Goal: Information Seeking & Learning: Learn about a topic

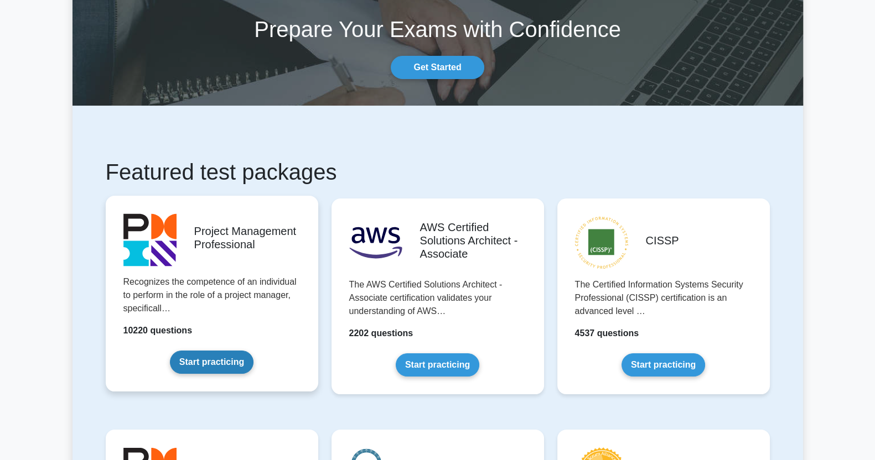
scroll to position [138, 0]
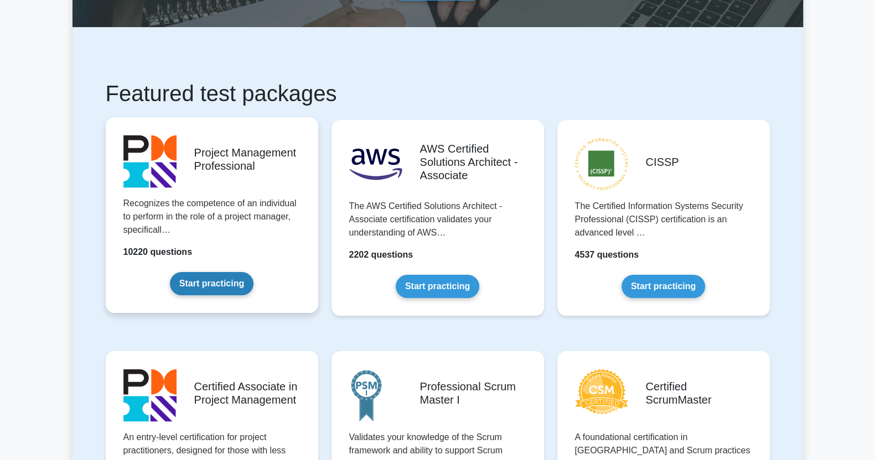
click at [241, 272] on link "Start practicing" at bounding box center [212, 283] width 84 height 23
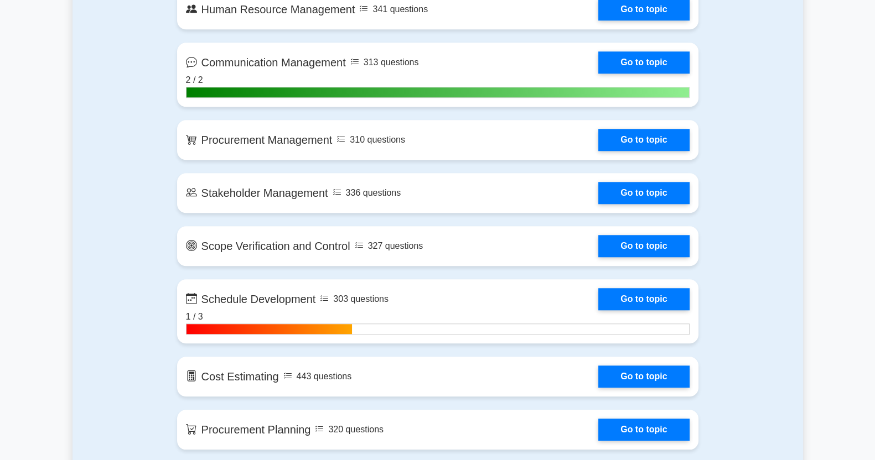
scroll to position [1245, 0]
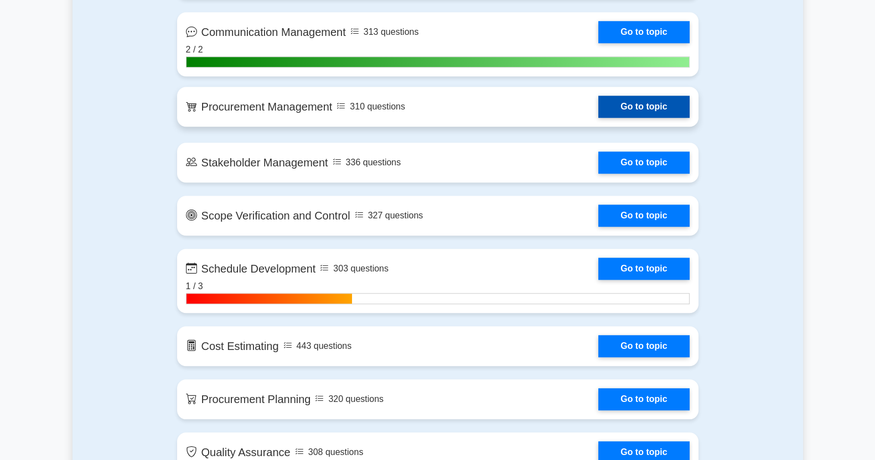
click at [598, 98] on link "Go to topic" at bounding box center [643, 107] width 91 height 22
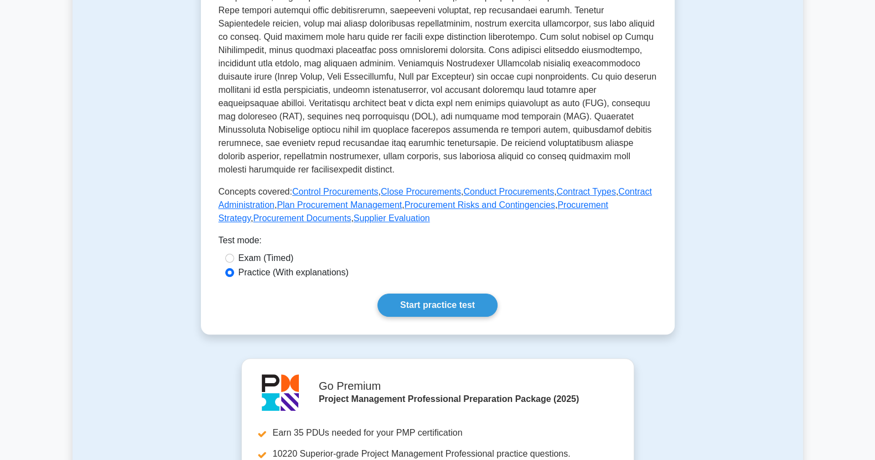
scroll to position [346, 0]
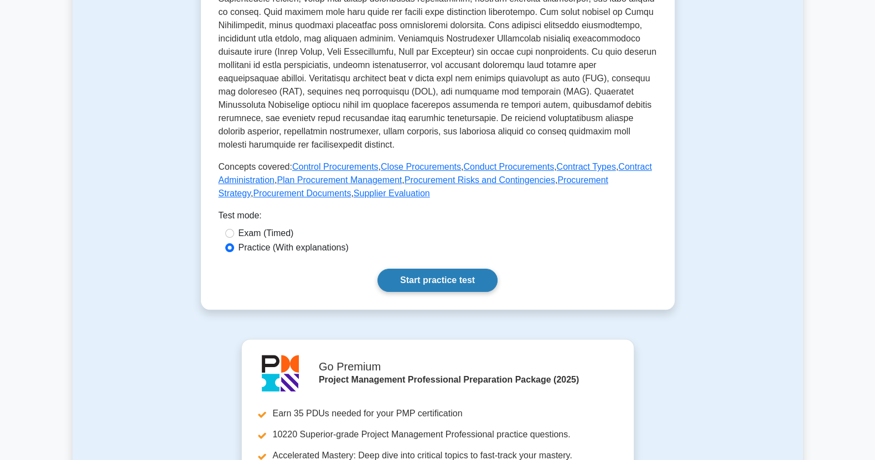
click at [413, 292] on link "Start practice test" at bounding box center [437, 280] width 120 height 23
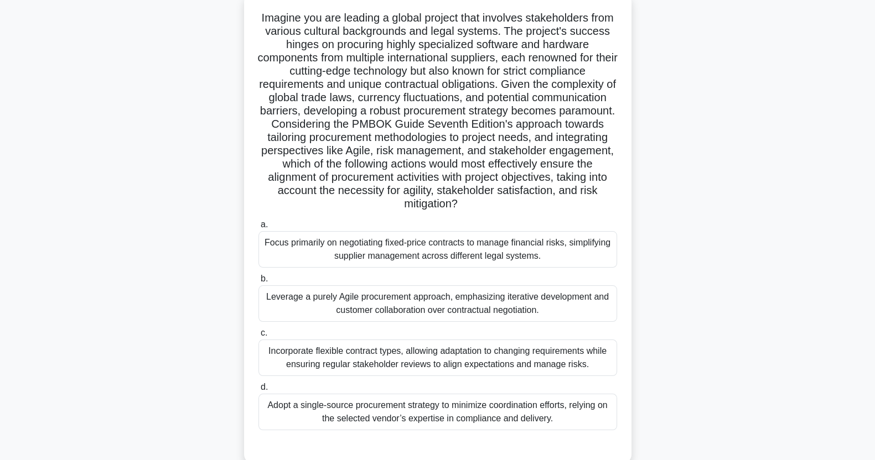
scroll to position [138, 0]
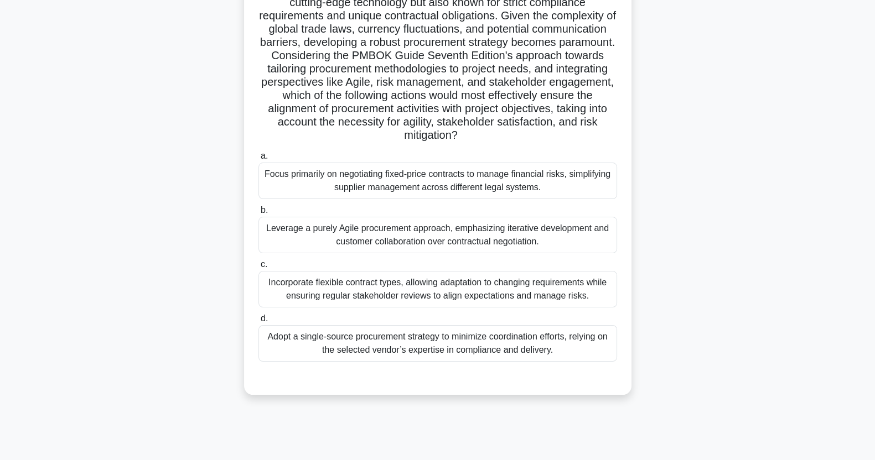
click at [450, 294] on div "Incorporate flexible contract types, allowing adaptation to changing requiremen…" at bounding box center [437, 289] width 359 height 37
click at [258, 268] on input "c. Incorporate flexible contract types, allowing adaptation to changing require…" at bounding box center [258, 264] width 0 height 7
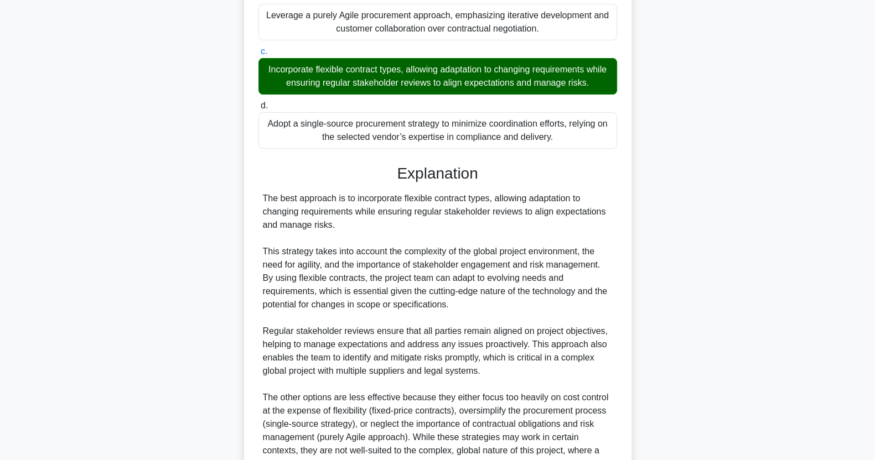
scroll to position [414, 0]
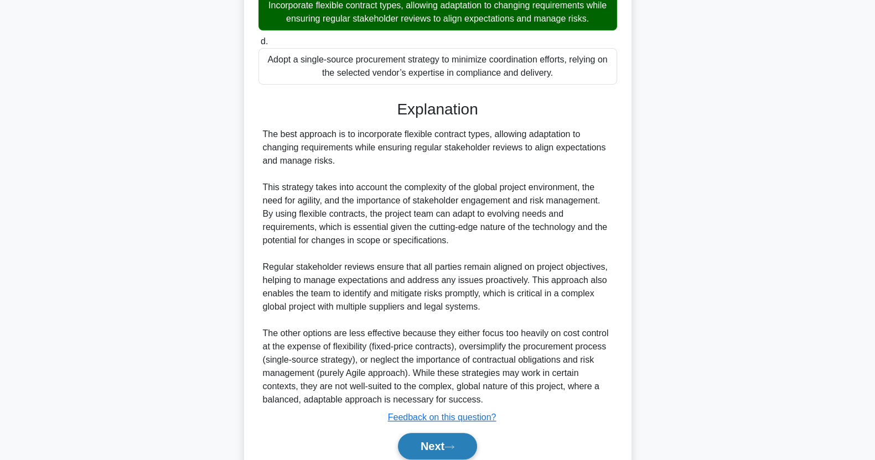
click at [464, 447] on button "Next" at bounding box center [437, 446] width 79 height 27
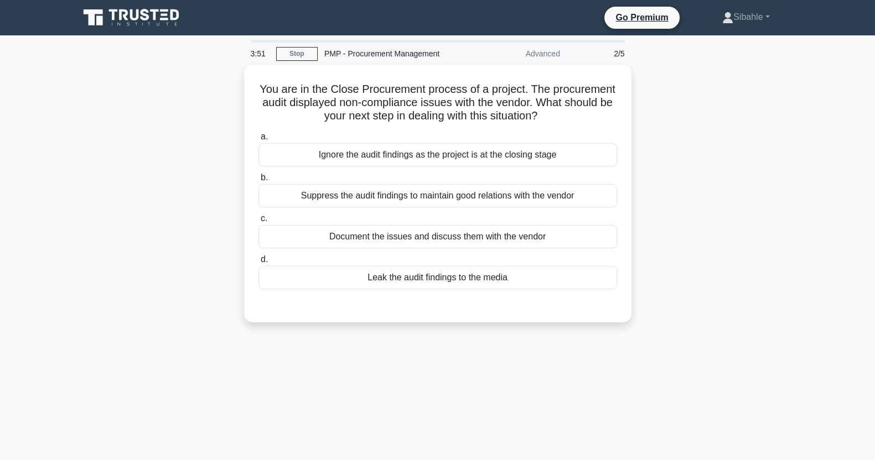
scroll to position [69, 0]
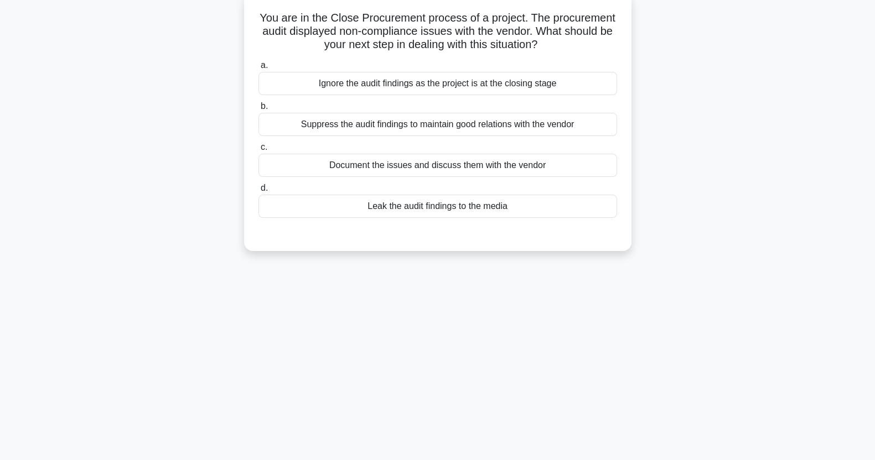
click at [460, 168] on div "Document the issues and discuss them with the vendor" at bounding box center [437, 165] width 359 height 23
click at [258, 151] on input "c. Document the issues and discuss them with the vendor" at bounding box center [258, 147] width 0 height 7
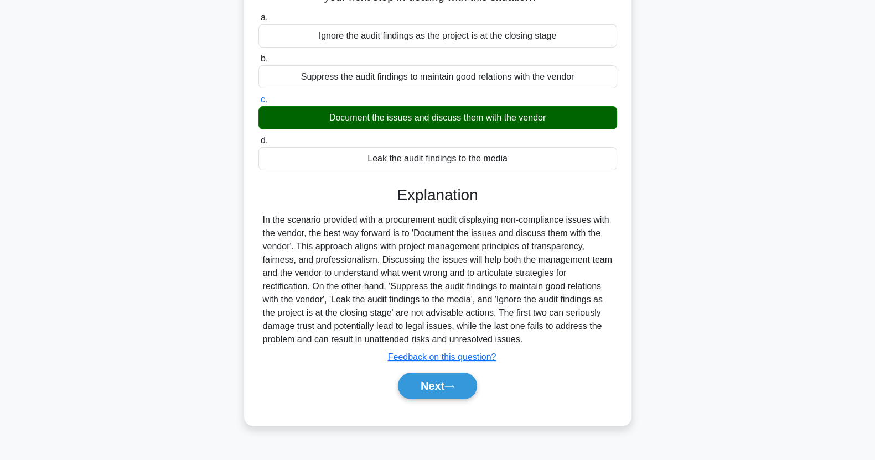
scroll to position [138, 0]
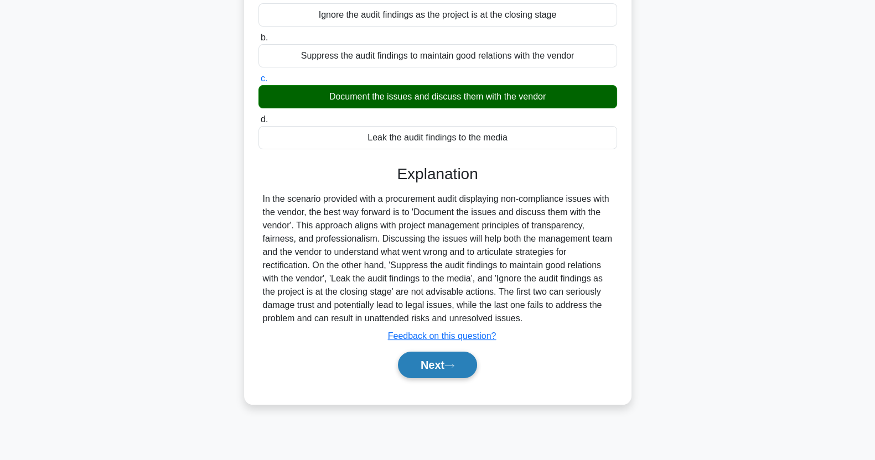
click at [463, 359] on button "Next" at bounding box center [437, 365] width 79 height 27
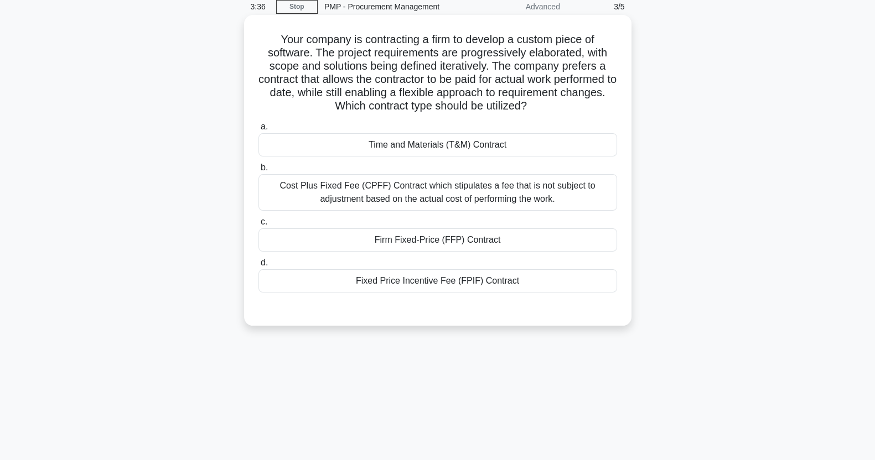
scroll to position [69, 0]
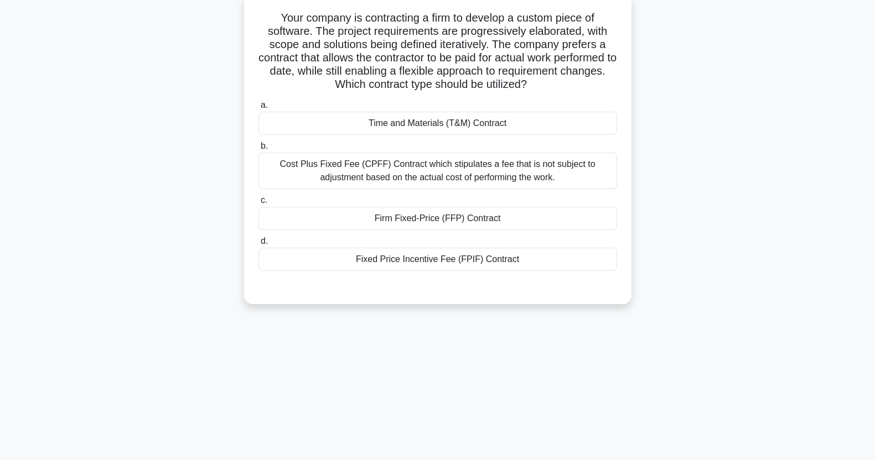
click at [417, 115] on div "Time and Materials (T&M) Contract" at bounding box center [437, 123] width 359 height 23
click at [258, 109] on input "a. Time and Materials (T&M) Contract" at bounding box center [258, 105] width 0 height 7
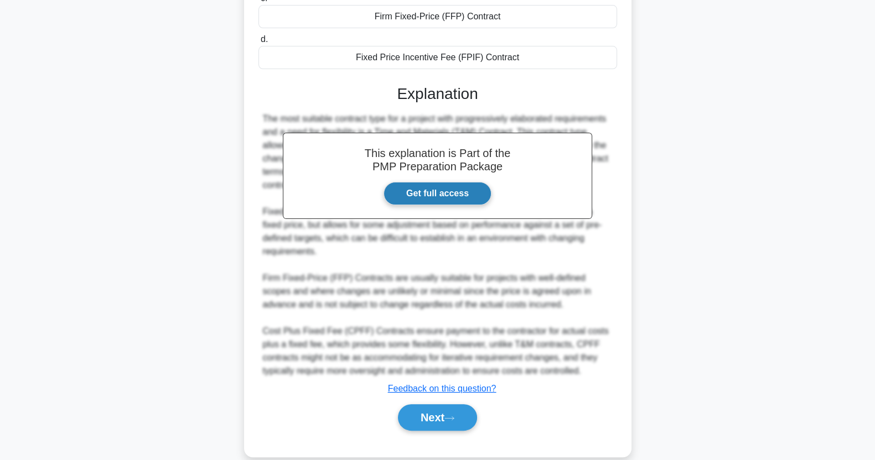
scroll to position [274, 0]
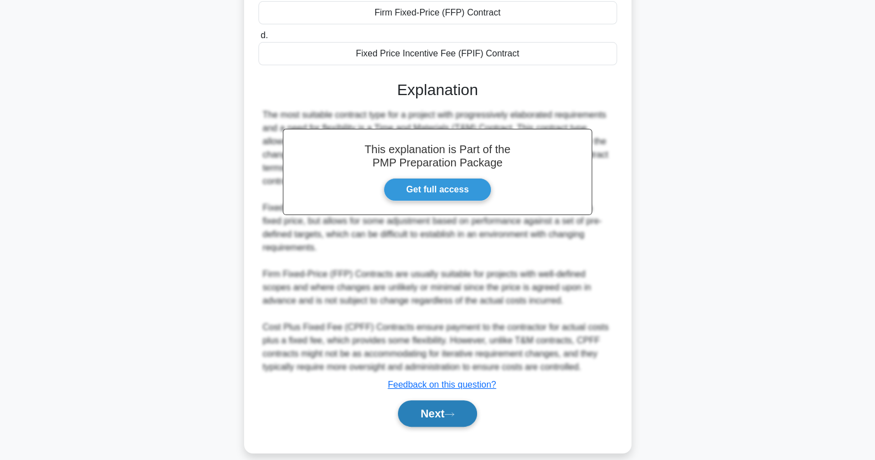
click at [433, 401] on button "Next" at bounding box center [437, 414] width 79 height 27
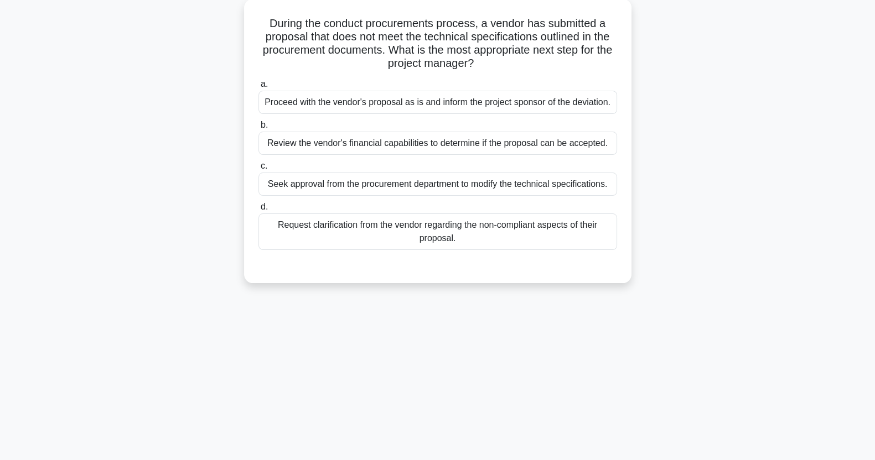
scroll to position [0, 0]
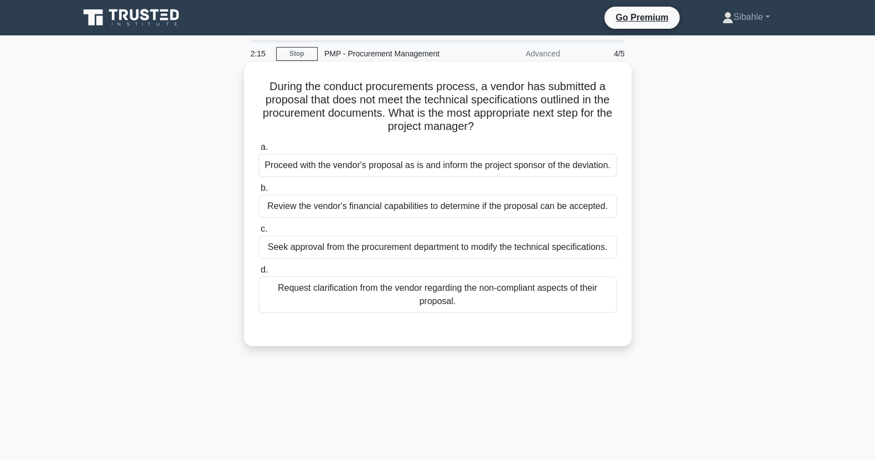
click at [485, 297] on div "Request clarification from the vendor regarding the non-compliant aspects of th…" at bounding box center [437, 295] width 359 height 37
click at [258, 274] on input "d. Request clarification from the vendor regarding the non-compliant aspects of…" at bounding box center [258, 270] width 0 height 7
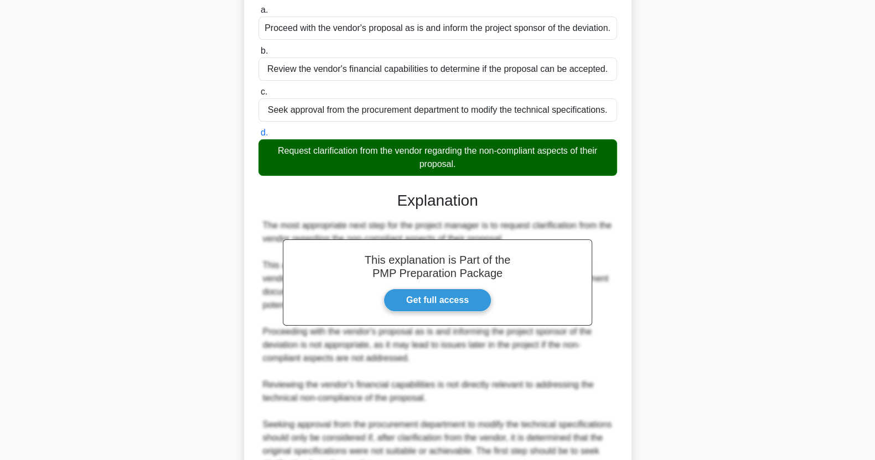
scroll to position [248, 0]
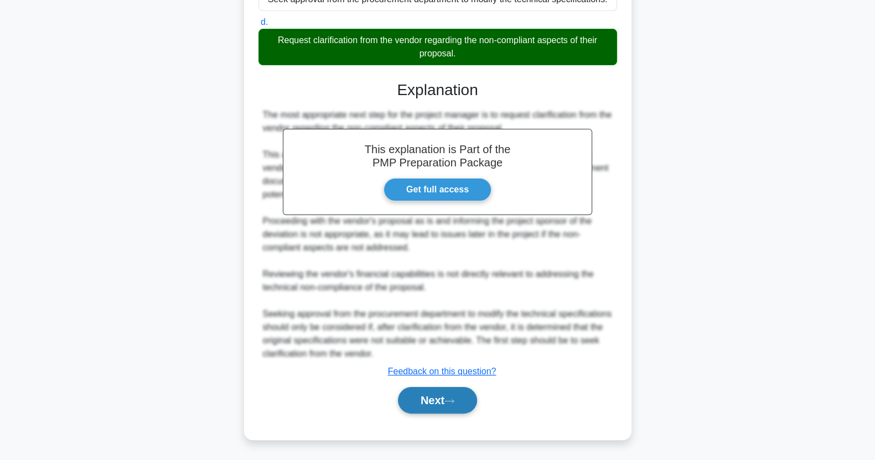
click at [473, 392] on button "Next" at bounding box center [437, 400] width 79 height 27
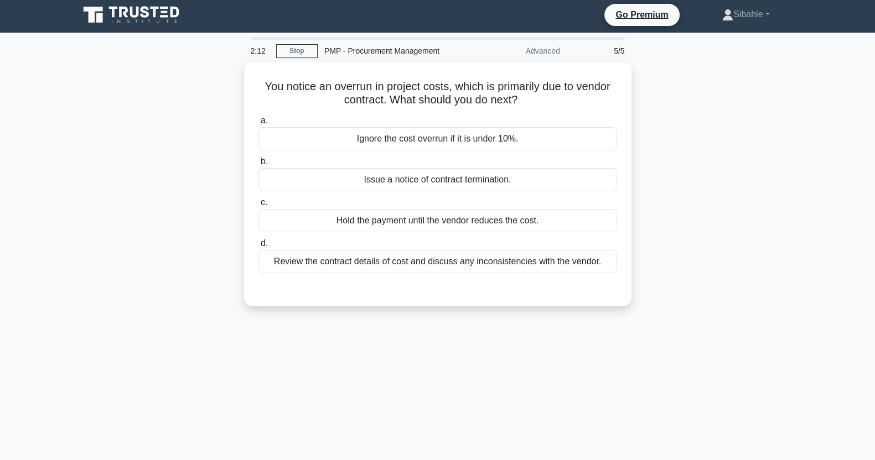
scroll to position [0, 0]
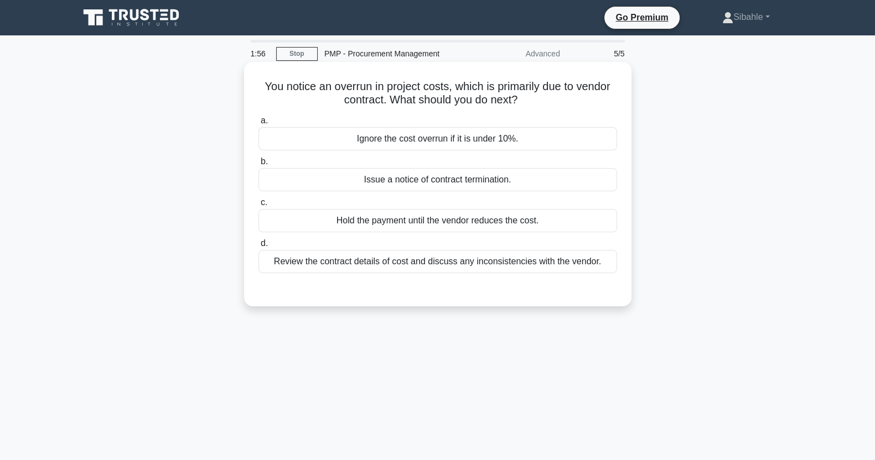
click at [324, 265] on div "Review the contract details of cost and discuss any inconsistencies with the ve…" at bounding box center [437, 261] width 359 height 23
click at [258, 247] on input "d. Review the contract details of cost and discuss any inconsistencies with the…" at bounding box center [258, 243] width 0 height 7
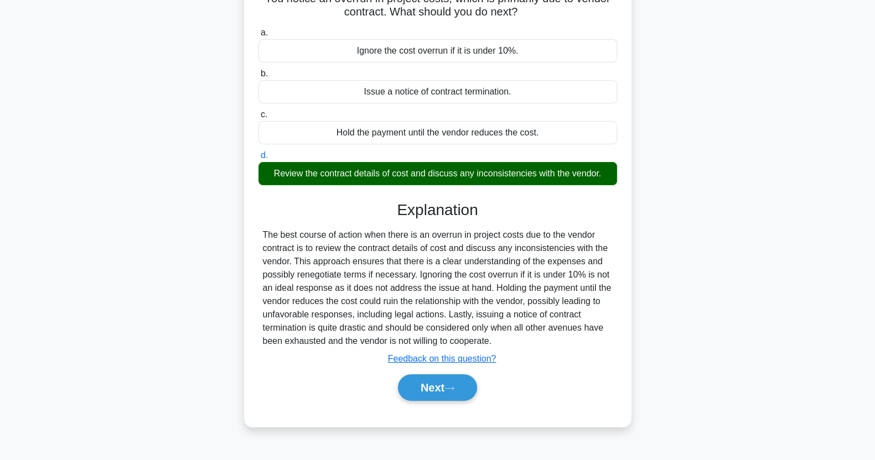
scroll to position [138, 0]
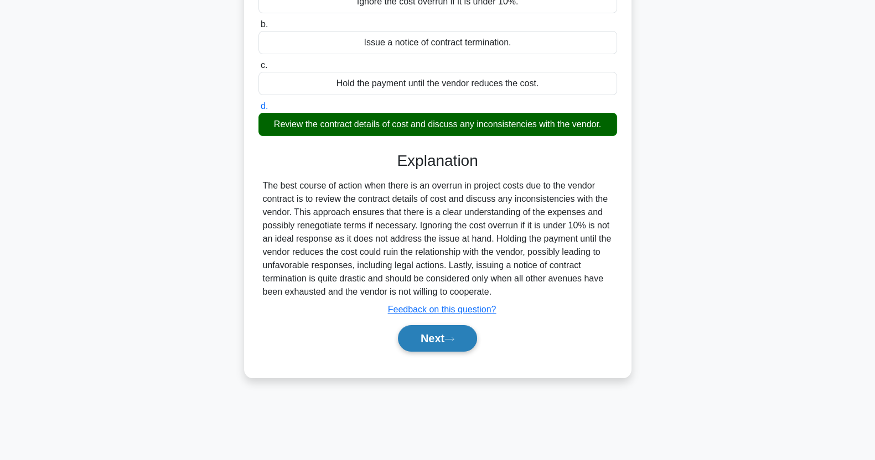
click at [437, 337] on button "Next" at bounding box center [437, 338] width 79 height 27
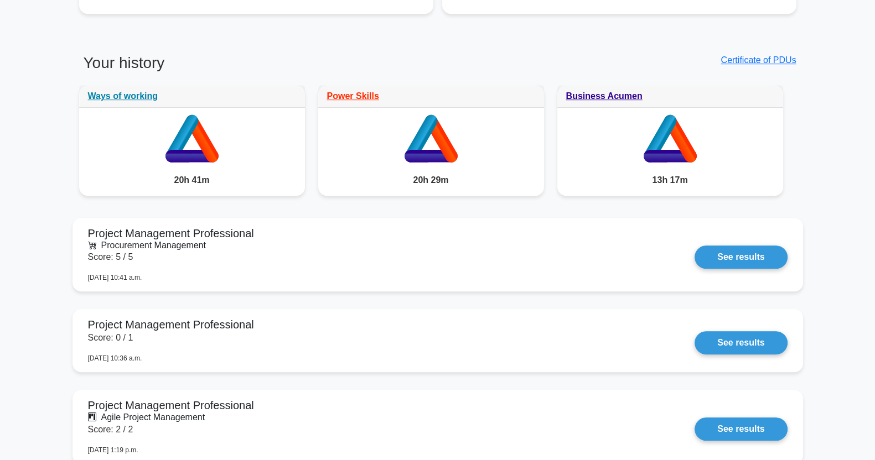
scroll to position [830, 0]
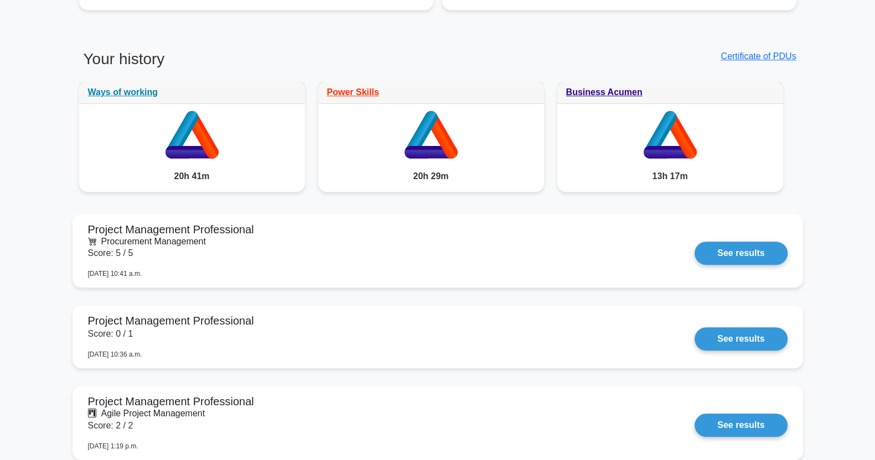
click at [694, 242] on link "See results" at bounding box center [740, 253] width 92 height 23
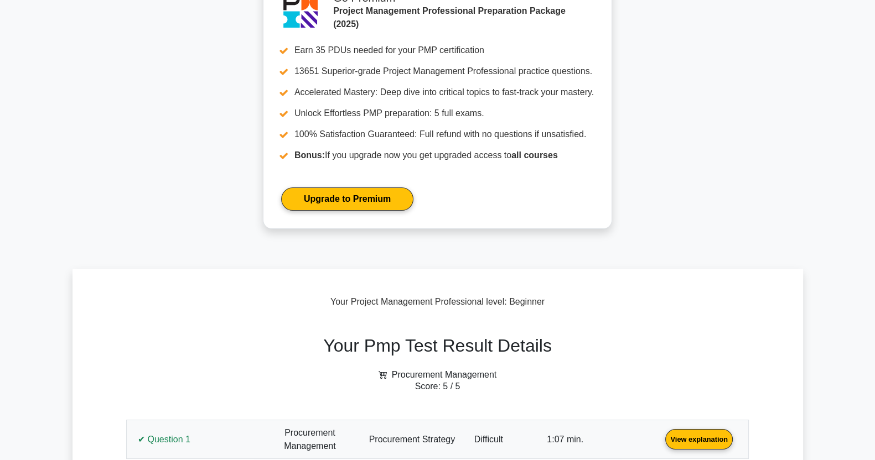
scroll to position [138, 0]
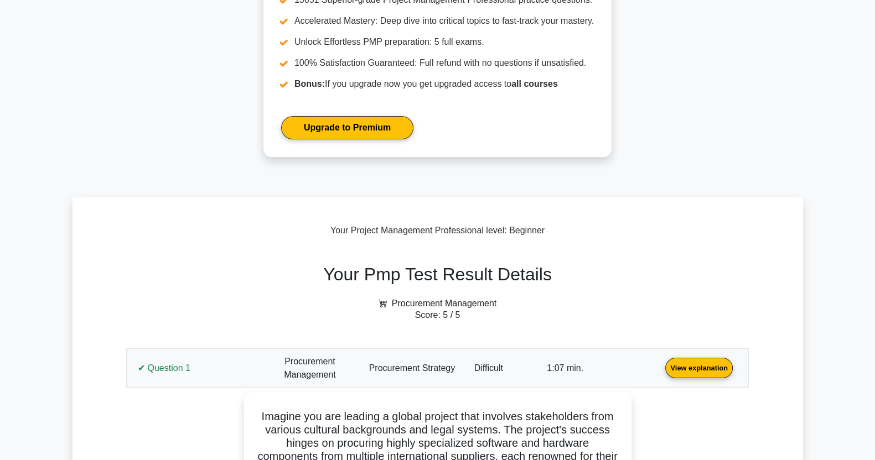
click at [661, 363] on link "View explanation" at bounding box center [699, 367] width 76 height 9
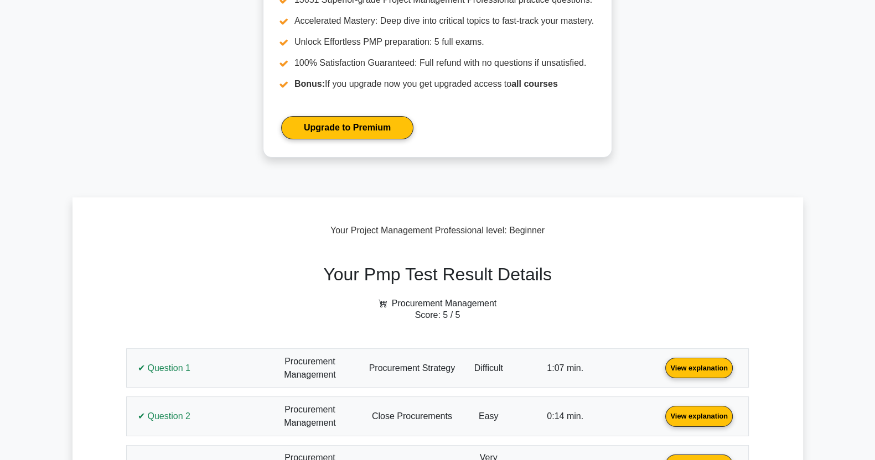
scroll to position [346, 0]
